Goal: Task Accomplishment & Management: Complete application form

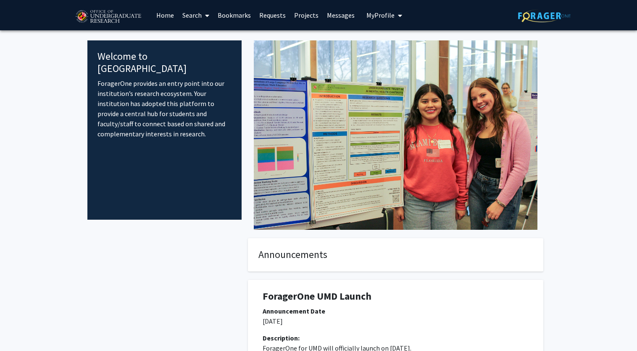
click at [164, 14] on link "Home" at bounding box center [165, 14] width 26 height 29
click at [168, 17] on link "Home" at bounding box center [165, 14] width 26 height 29
click at [195, 17] on link "Search" at bounding box center [195, 14] width 35 height 29
click at [213, 51] on span "Students" at bounding box center [203, 55] width 51 height 17
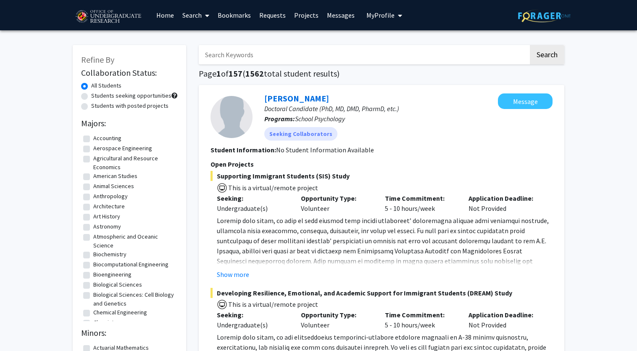
click at [202, 15] on span at bounding box center [206, 15] width 8 height 29
click at [214, 38] on span "Faculty/Staff" at bounding box center [209, 38] width 62 height 17
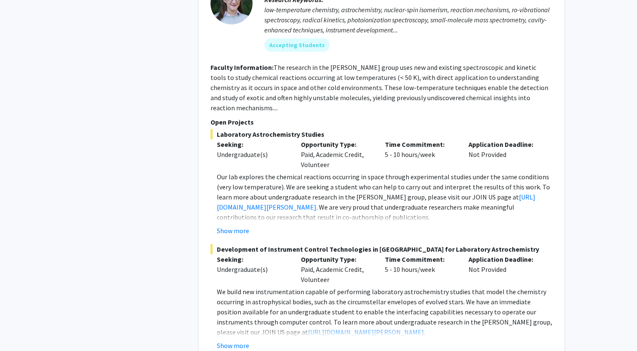
scroll to position [835, 0]
click at [240, 225] on button "Show more" at bounding box center [233, 230] width 32 height 10
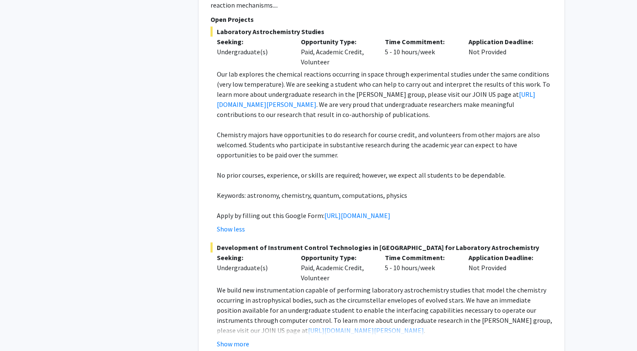
scroll to position [938, 0]
click at [385, 210] on link "[URL][DOMAIN_NAME]" at bounding box center [358, 214] width 66 height 8
click at [298, 89] on link "[URL][DOMAIN_NAME][PERSON_NAME]" at bounding box center [376, 98] width 319 height 18
click at [325, 210] on link "[URL][DOMAIN_NAME]" at bounding box center [358, 214] width 66 height 8
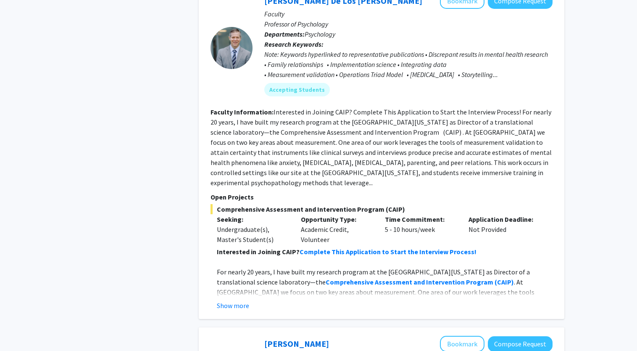
scroll to position [1317, 0]
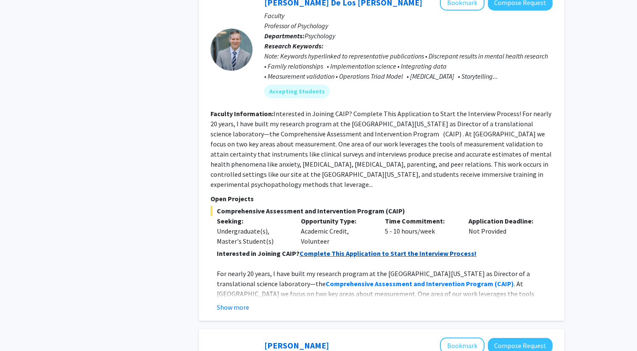
click at [383, 249] on strong "Complete This Application to Start the Interview Process!" at bounding box center [388, 253] width 177 height 8
